Goal: Answer question/provide support

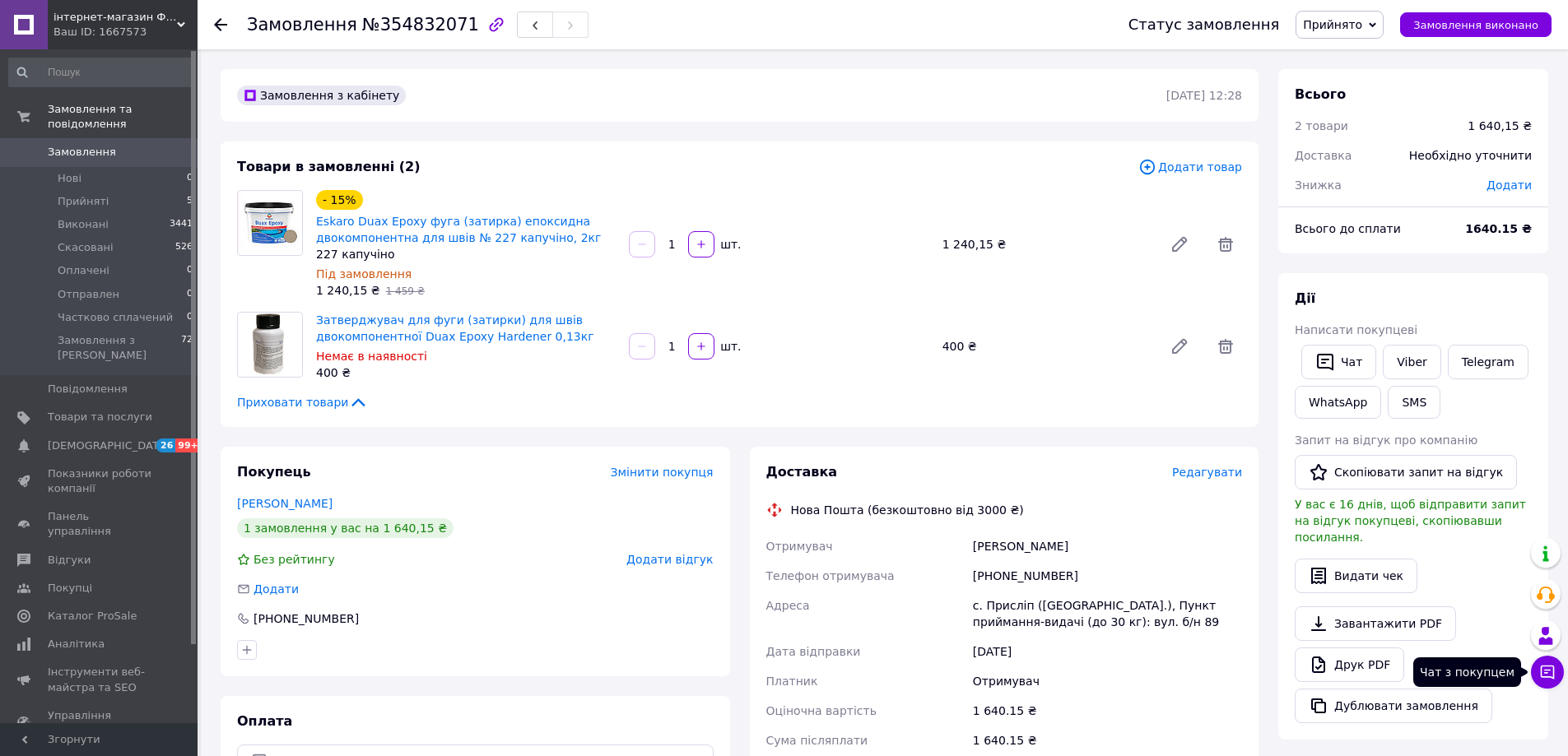
click at [1542, 674] on icon at bounding box center [1548, 672] width 17 height 17
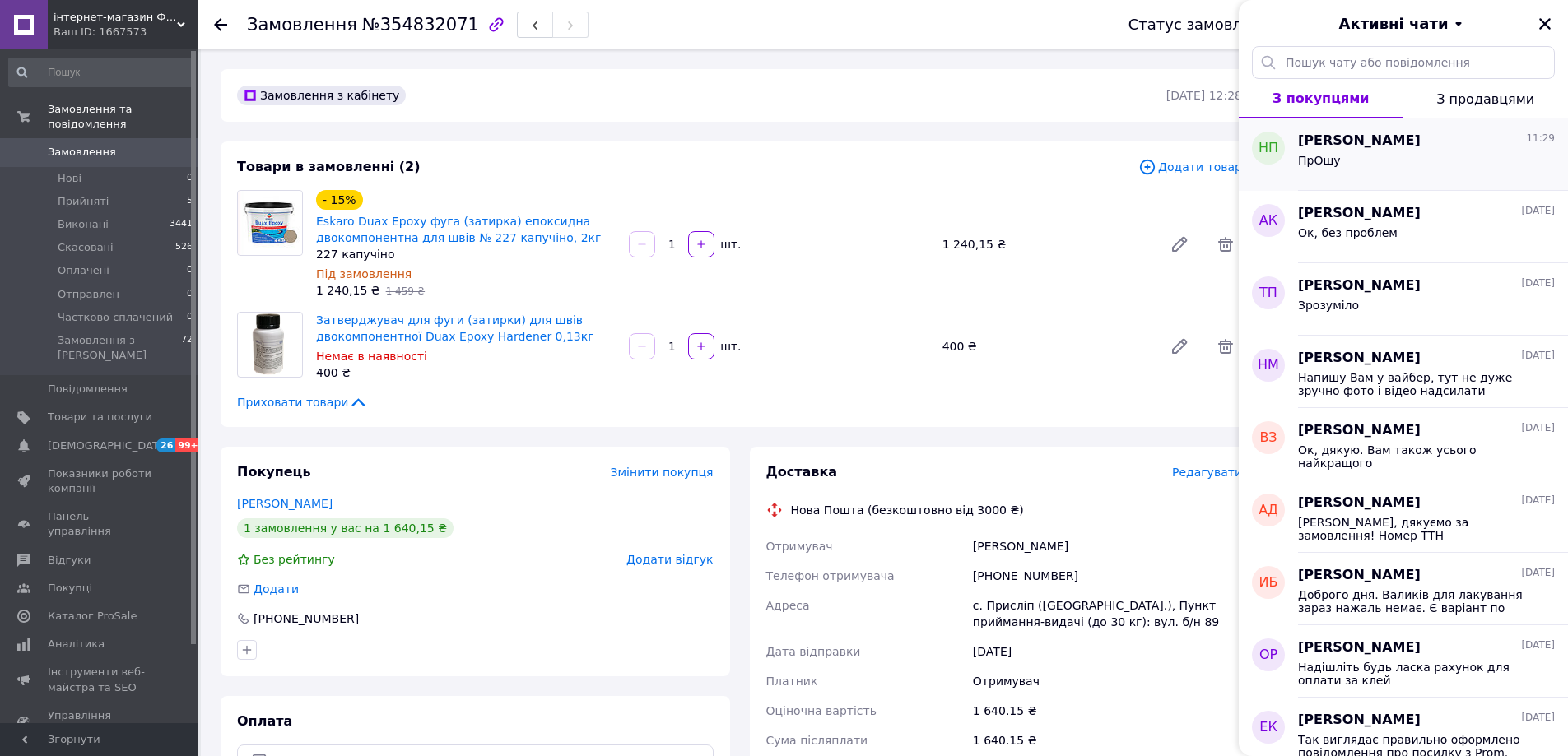
click at [1342, 130] on div "Надежда Палагин 11:29 ПрОшу" at bounding box center [1433, 154] width 270 height 73
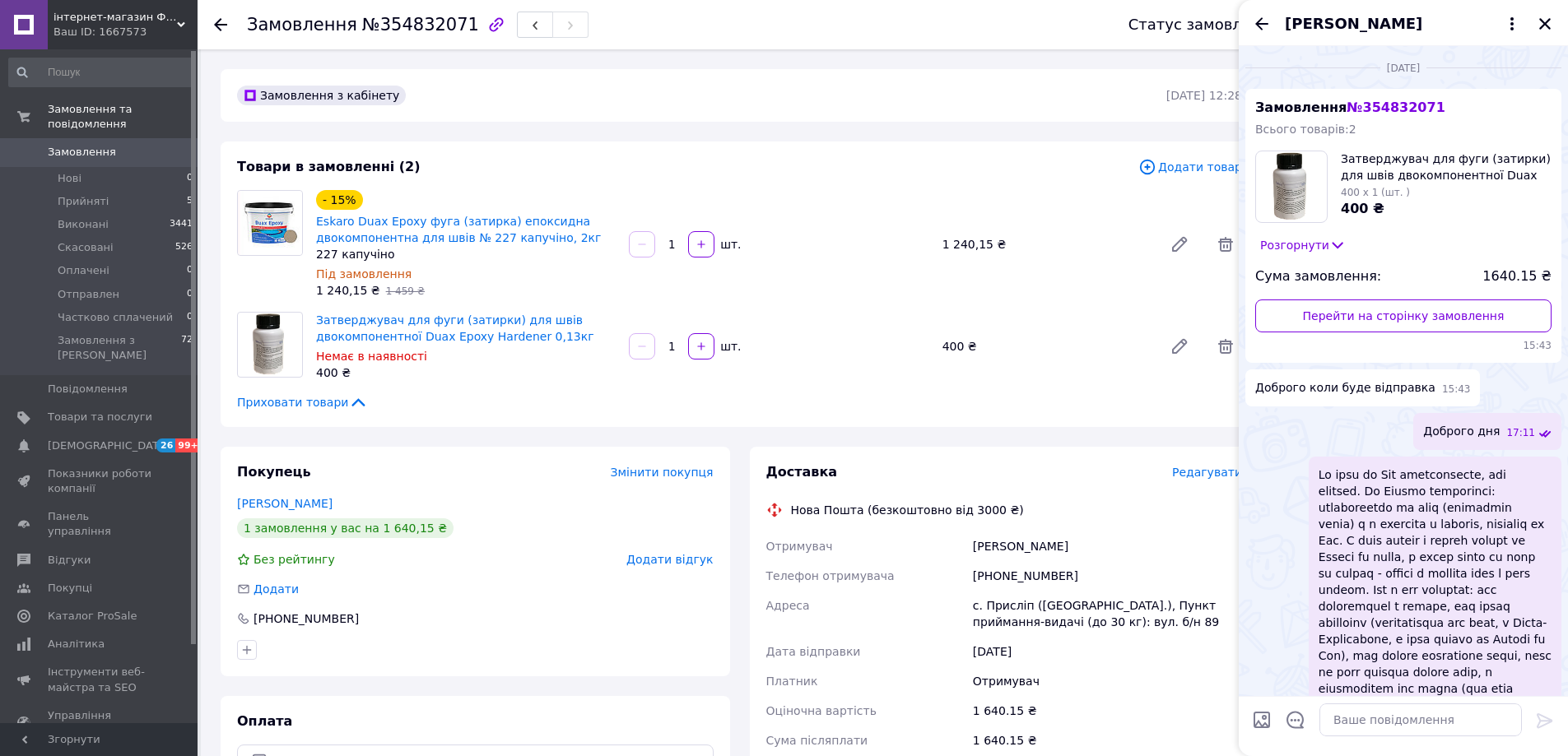
scroll to position [508, 0]
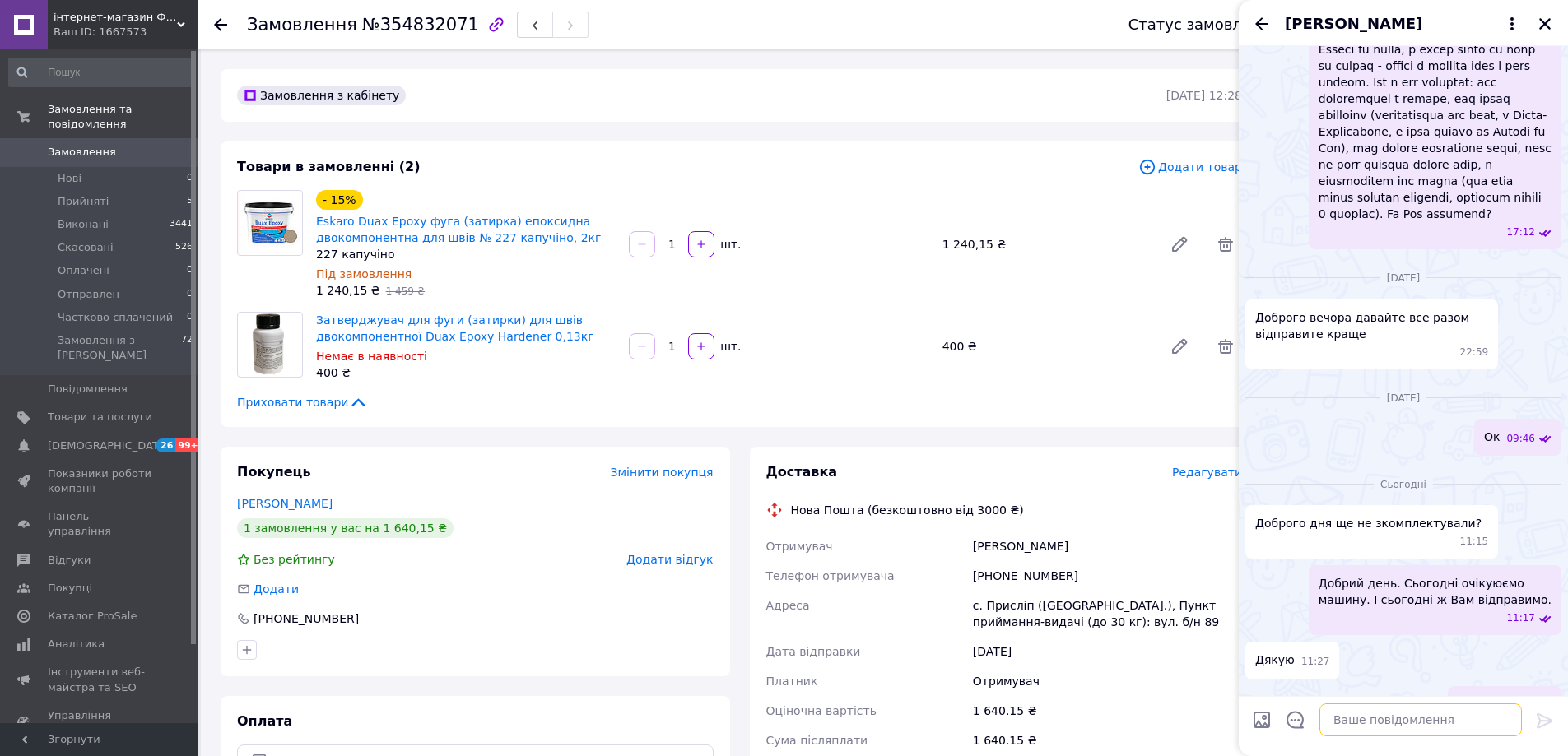
click at [1389, 724] on textarea at bounding box center [1421, 720] width 203 height 33
paste textarea "Надія, дякуємо за замовлення! Номер ТТН Нової Пошти 20451225193513. Будемо вдяч…"
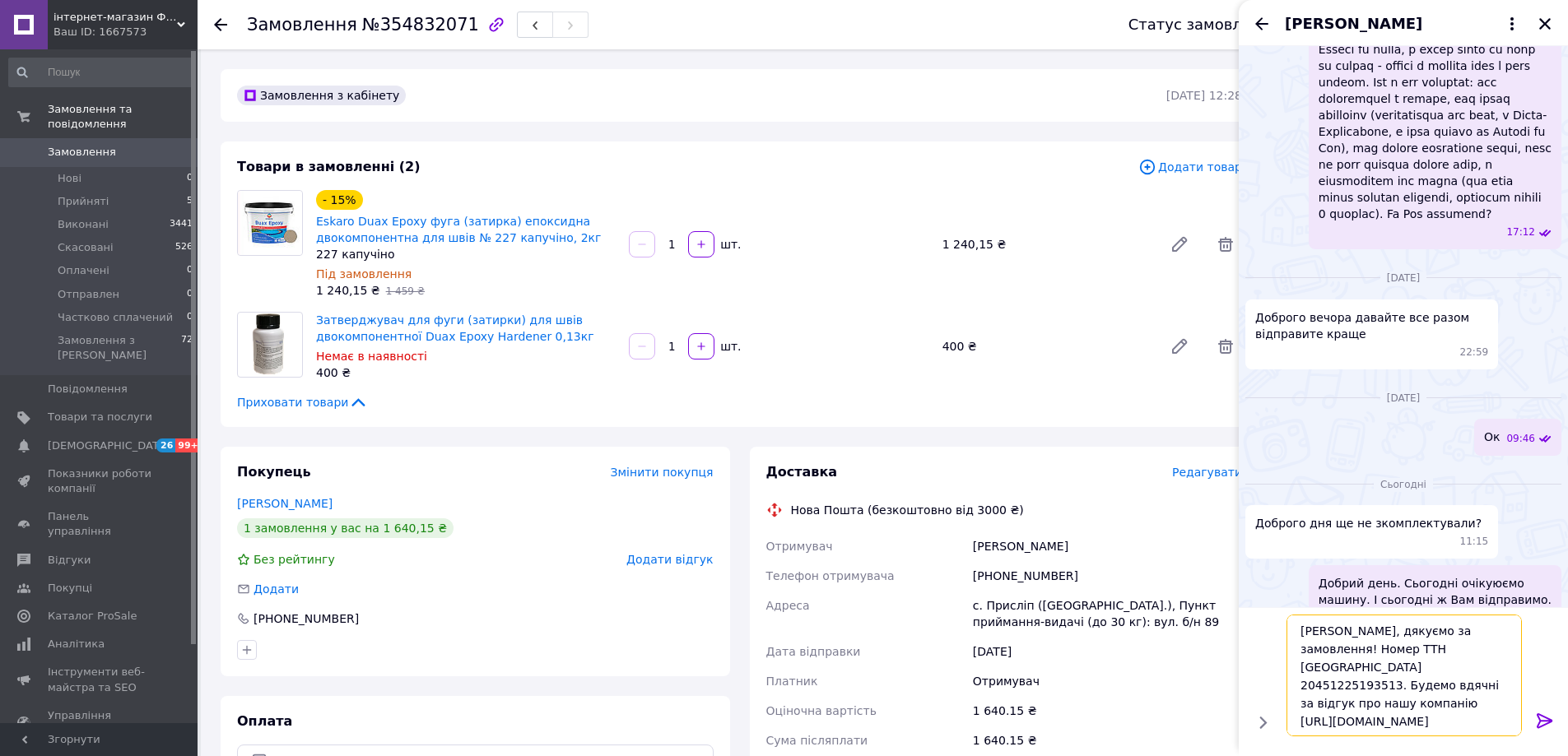
type textarea "Надія, дякуємо за замовлення! Номер ТТН Нової Пошти 20451225193513. Будемо вдяч…"
click at [1540, 725] on icon at bounding box center [1545, 721] width 20 height 20
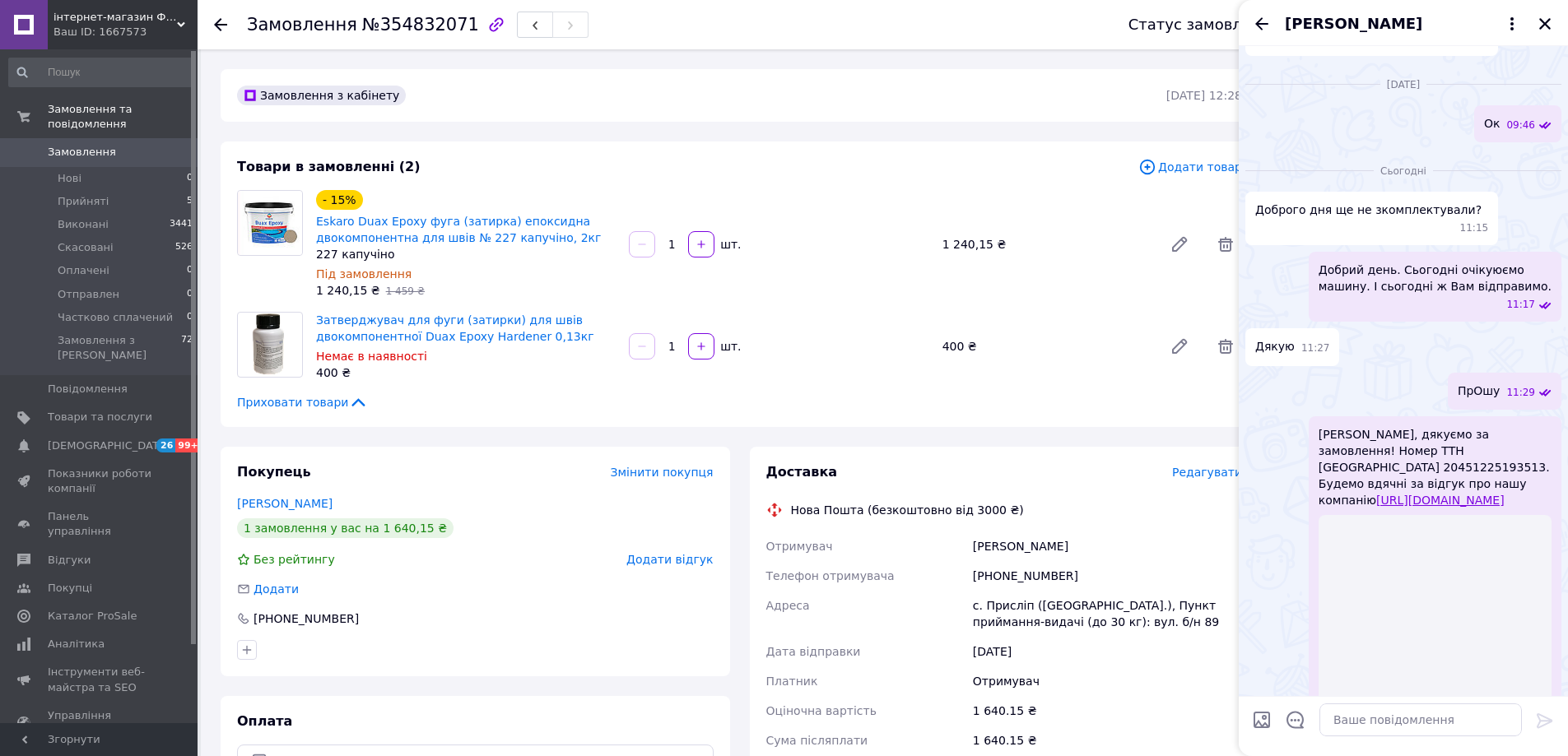
scroll to position [641, 0]
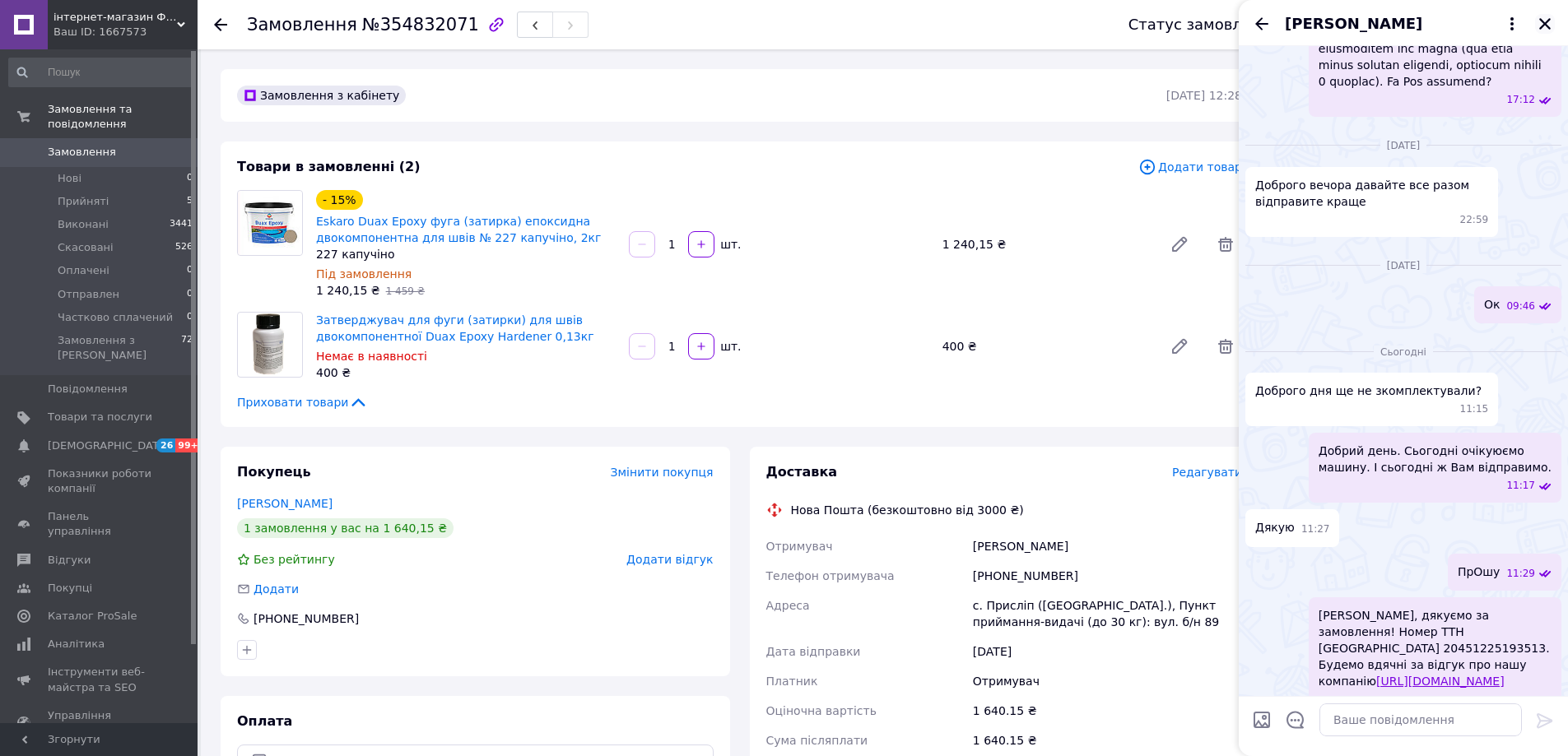
click at [1545, 23] on icon "Закрити" at bounding box center [1545, 23] width 11 height 11
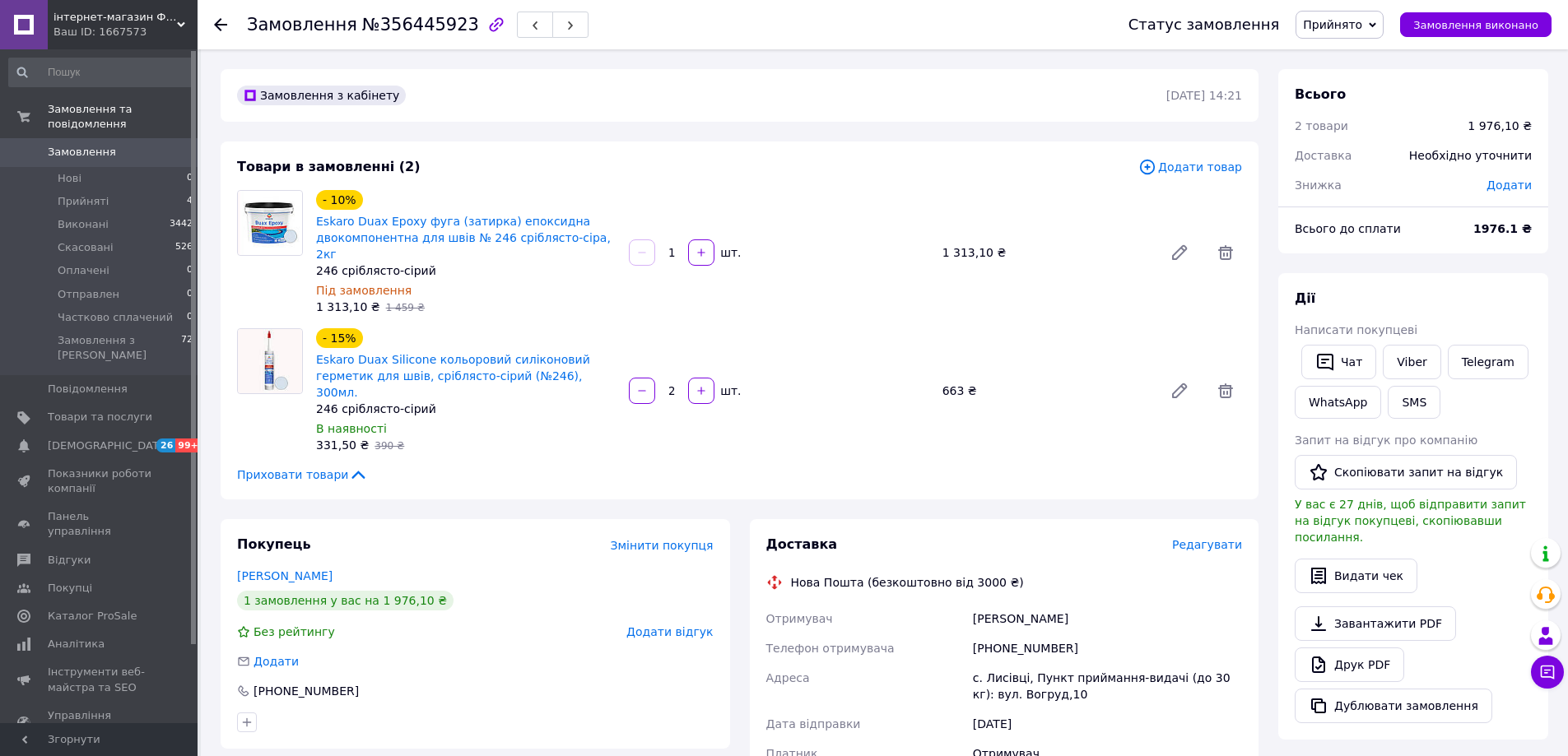
scroll to position [82, 0]
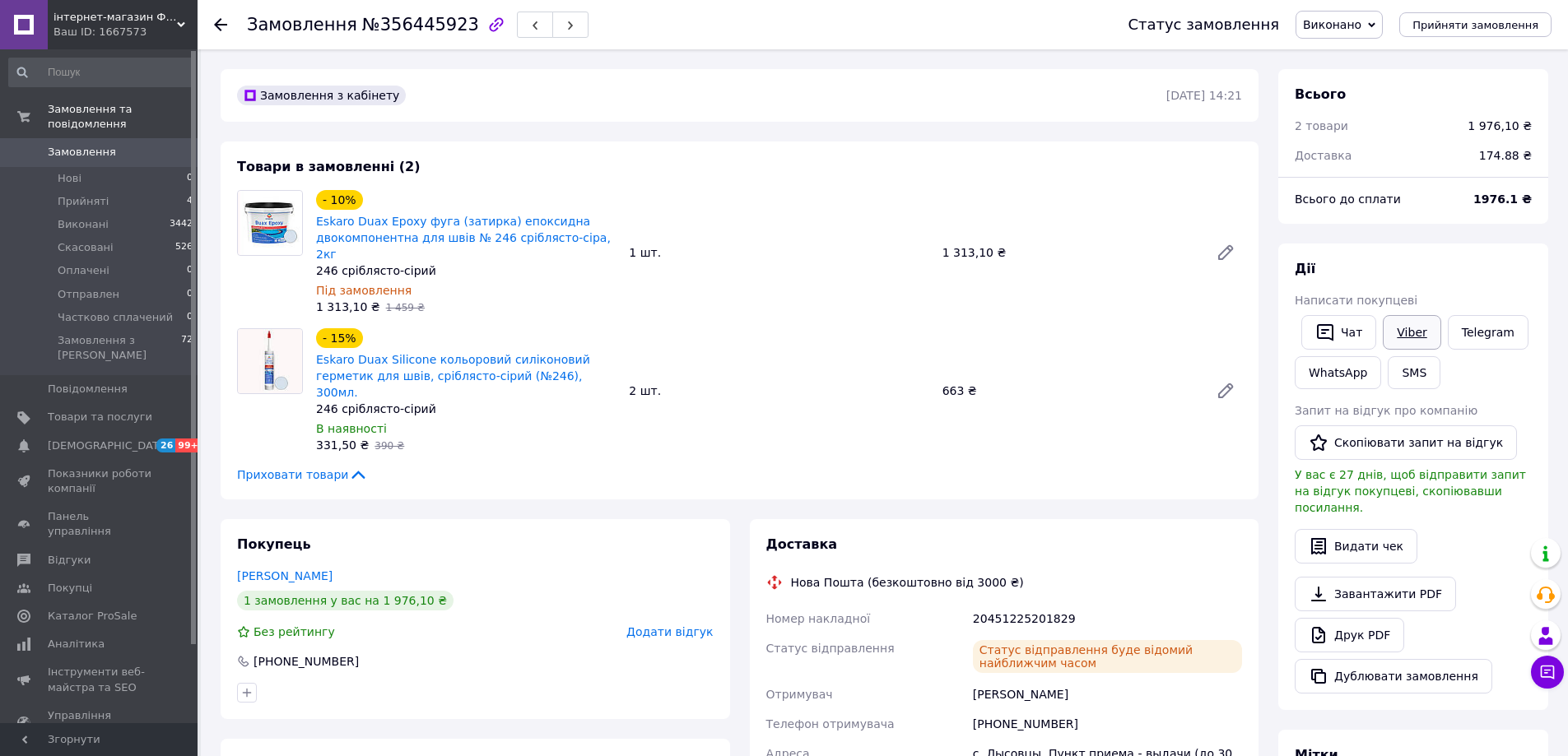
click at [1404, 326] on link "Viber" at bounding box center [1412, 332] width 58 height 34
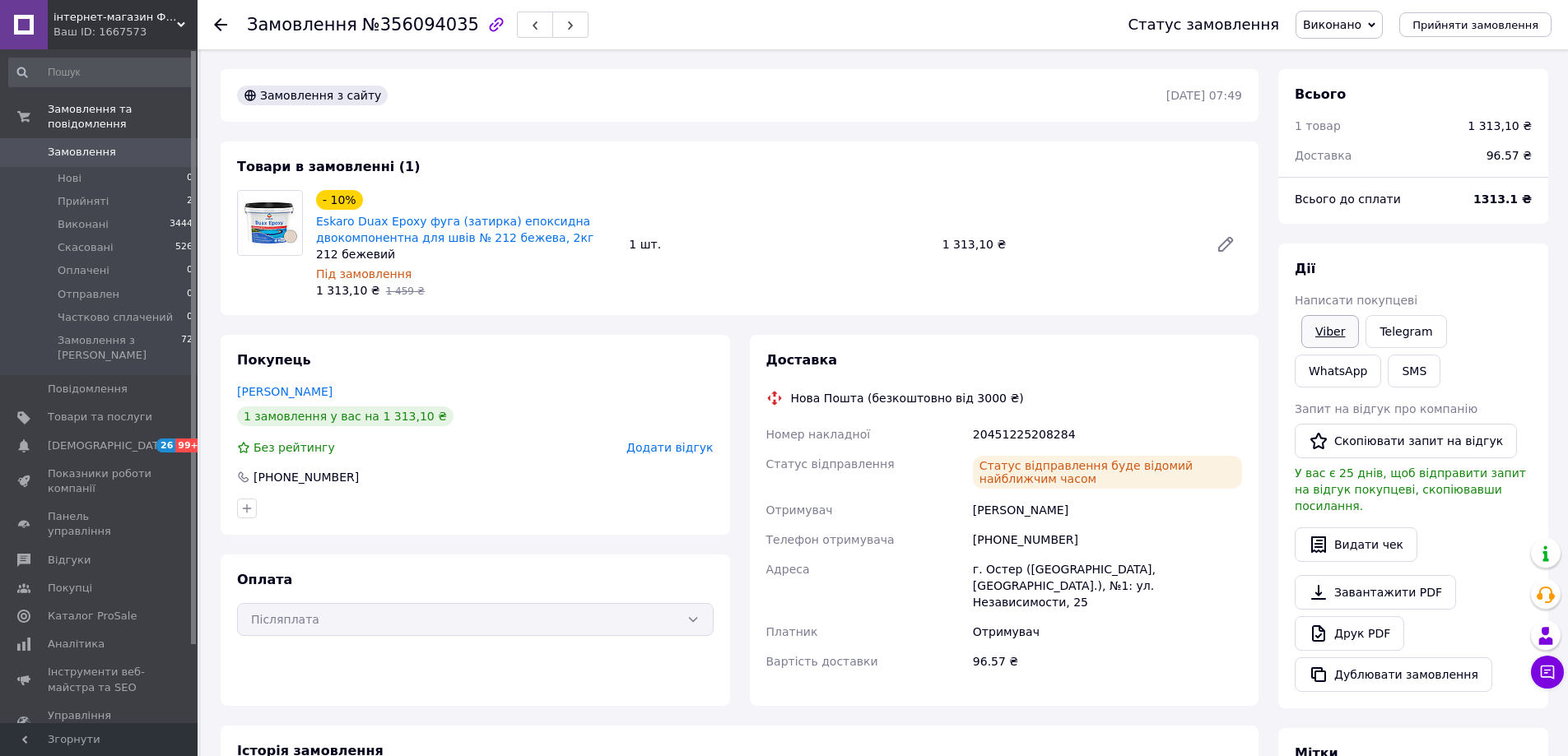
click at [1322, 333] on link "Viber" at bounding box center [1330, 331] width 58 height 33
click at [1401, 331] on link "Viber" at bounding box center [1412, 332] width 58 height 34
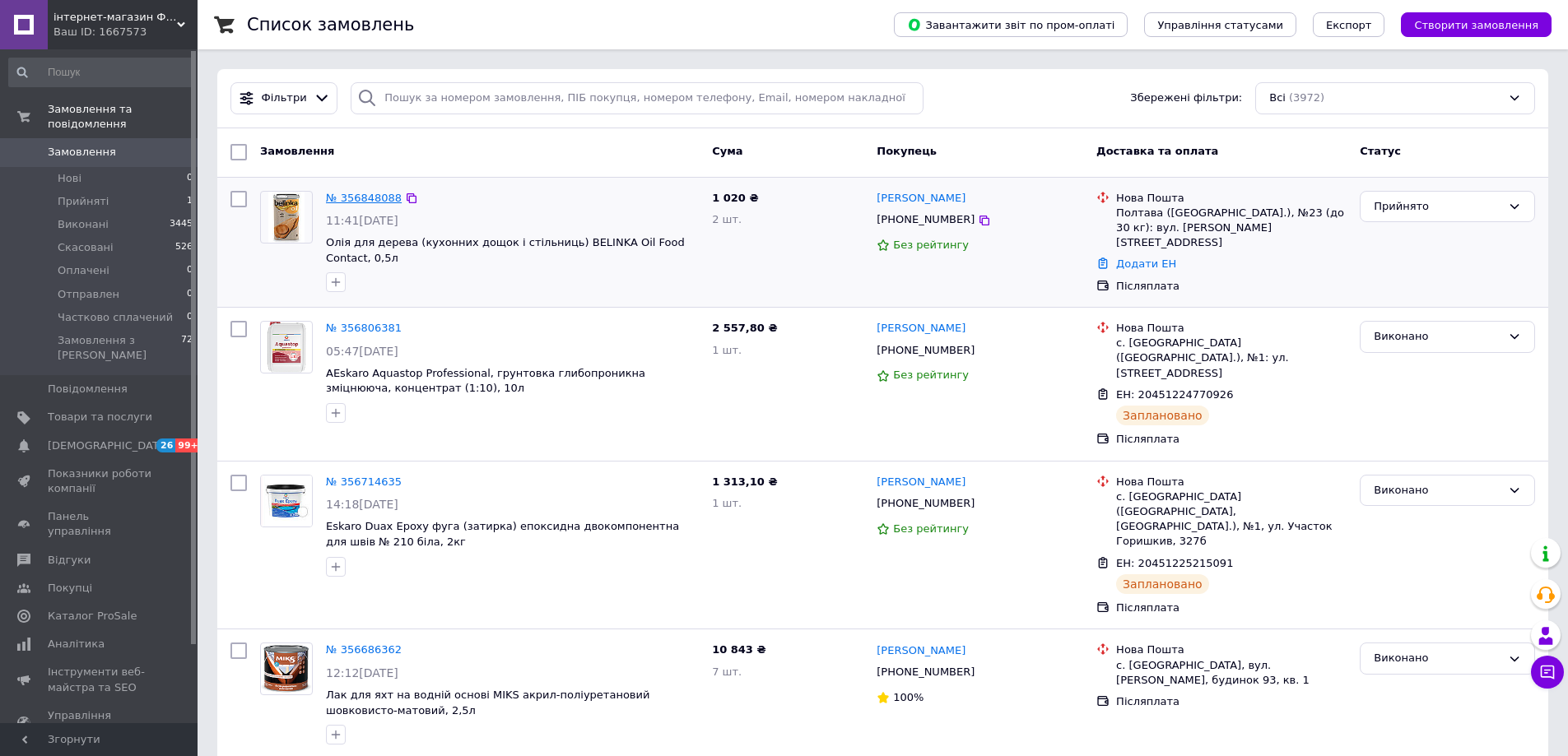
click at [352, 193] on link "№ 356848088" at bounding box center [363, 197] width 75 height 12
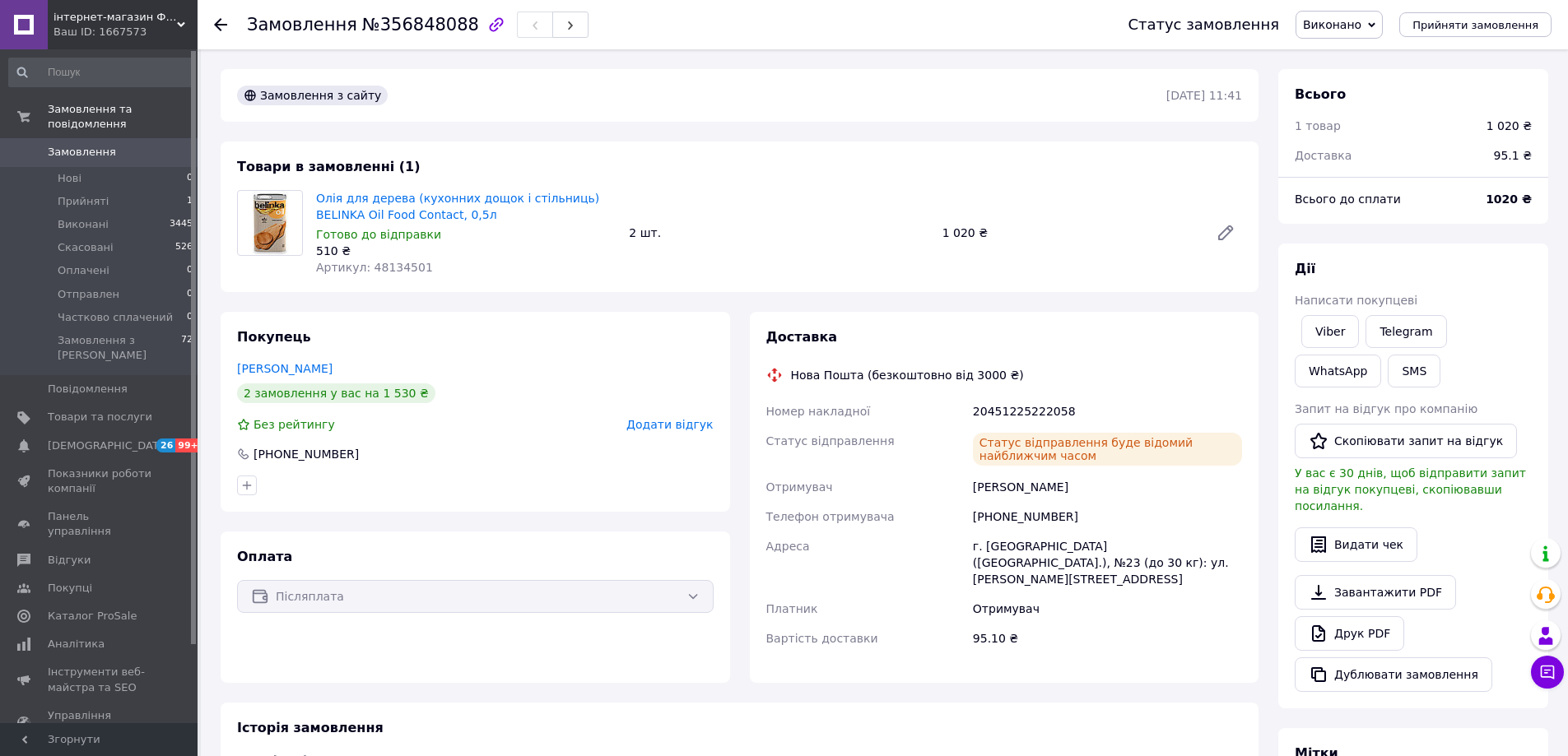
scroll to position [82, 0]
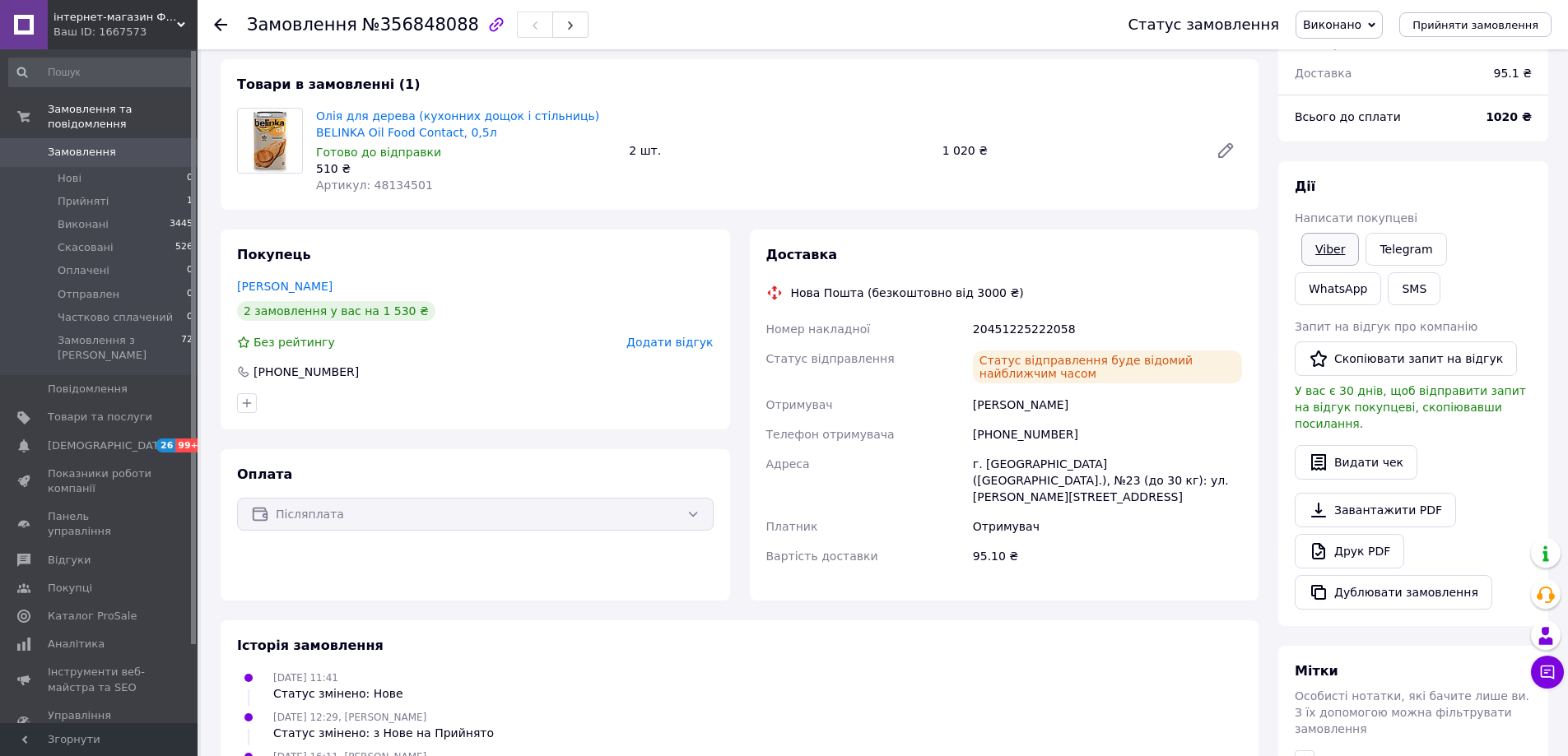
click at [1331, 250] on link "Viber" at bounding box center [1330, 248] width 58 height 33
